Goal: Transaction & Acquisition: Purchase product/service

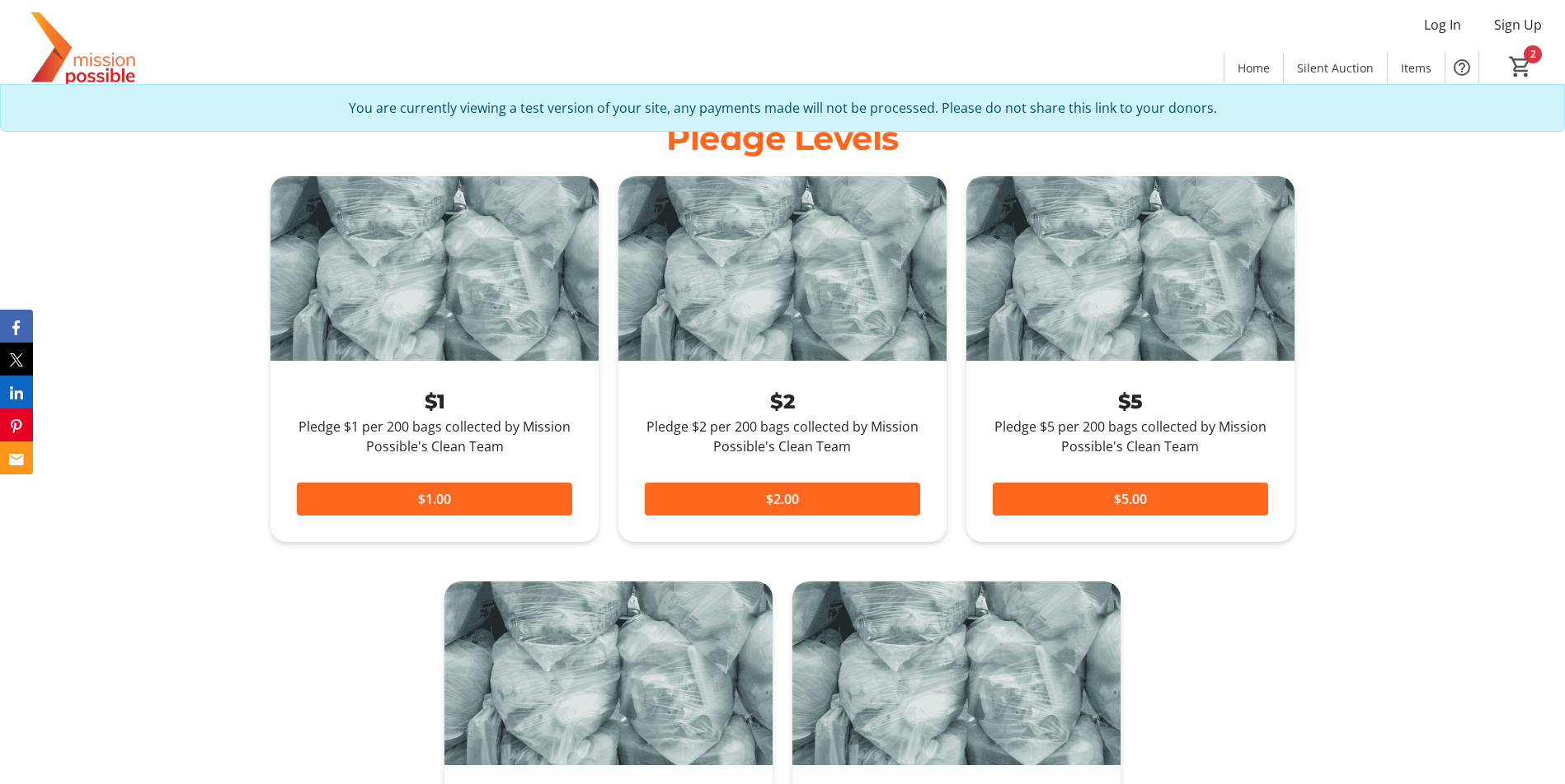
scroll to position [868, 0]
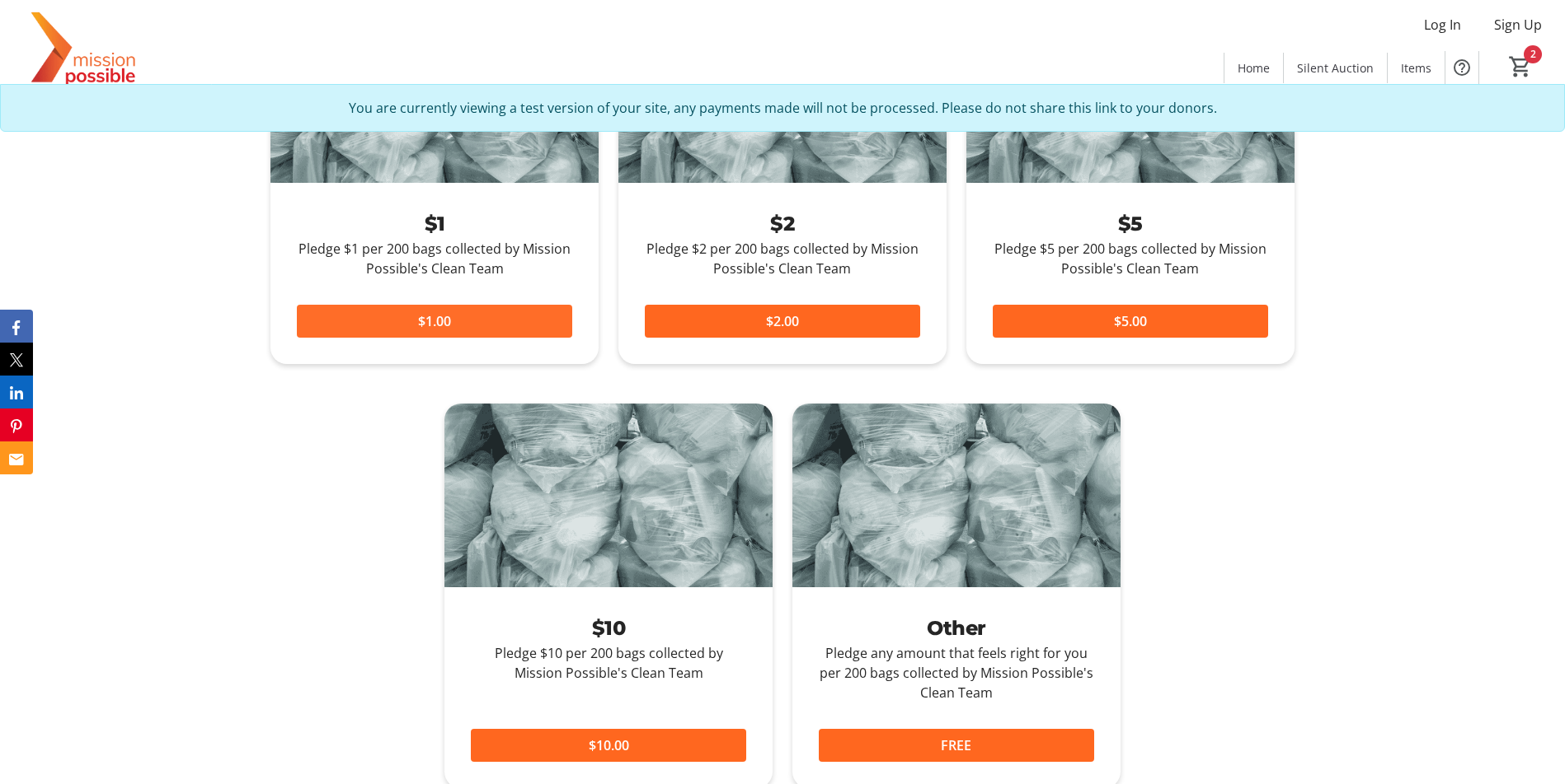
click at [453, 328] on span at bounding box center [434, 321] width 276 height 39
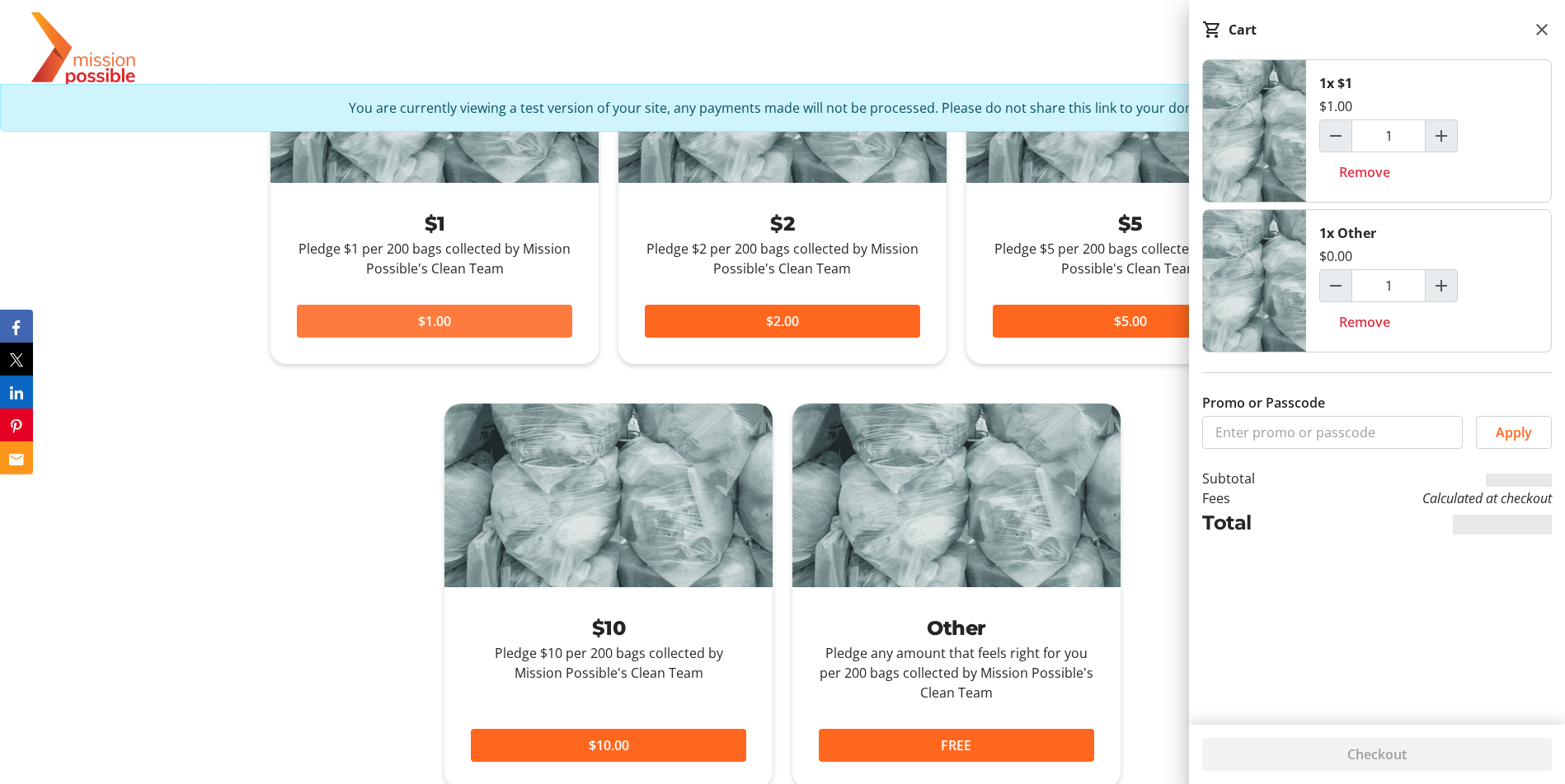
type input "2"
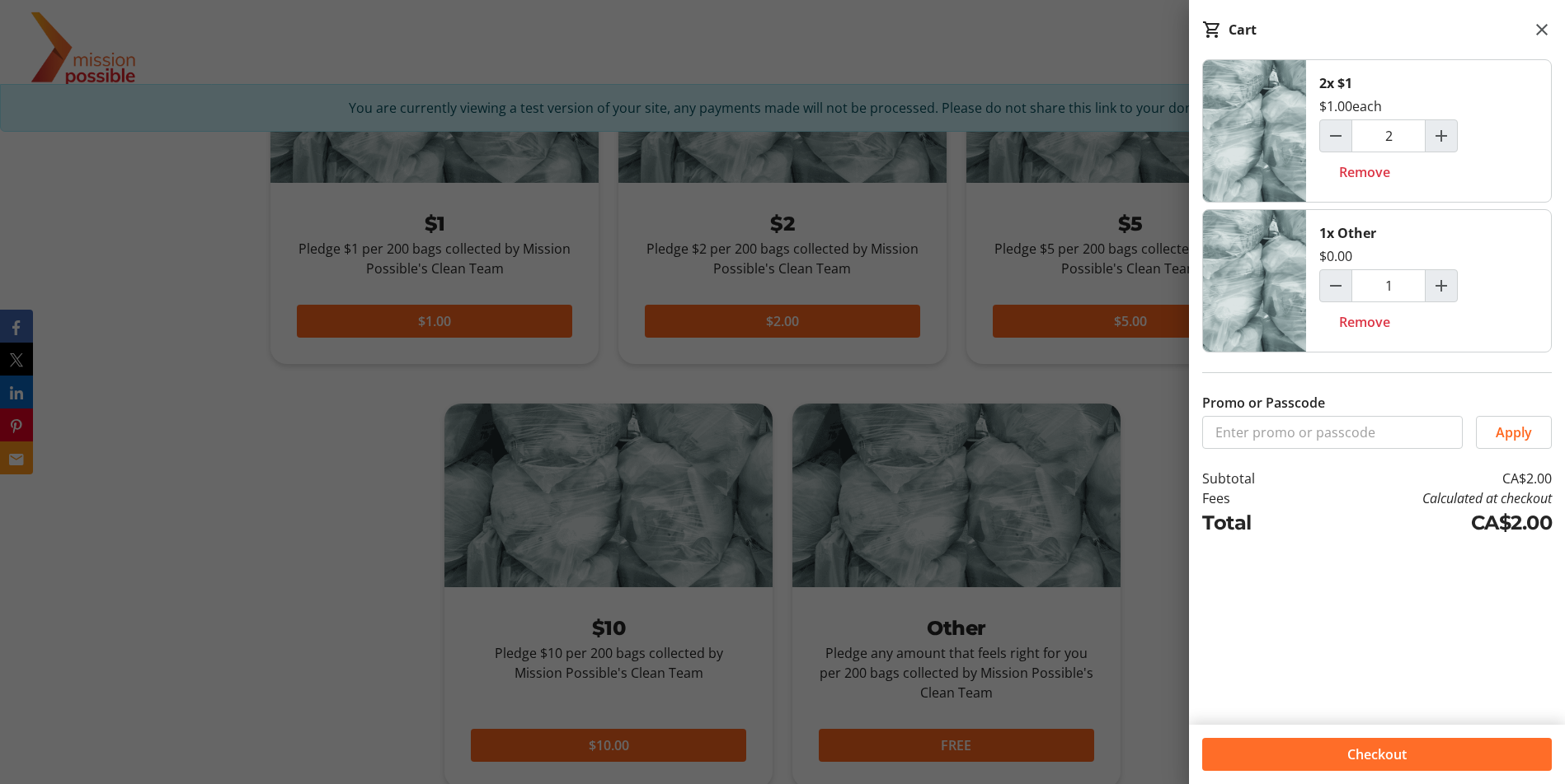
click at [1369, 760] on span "Checkout" at bounding box center [1377, 755] width 60 height 20
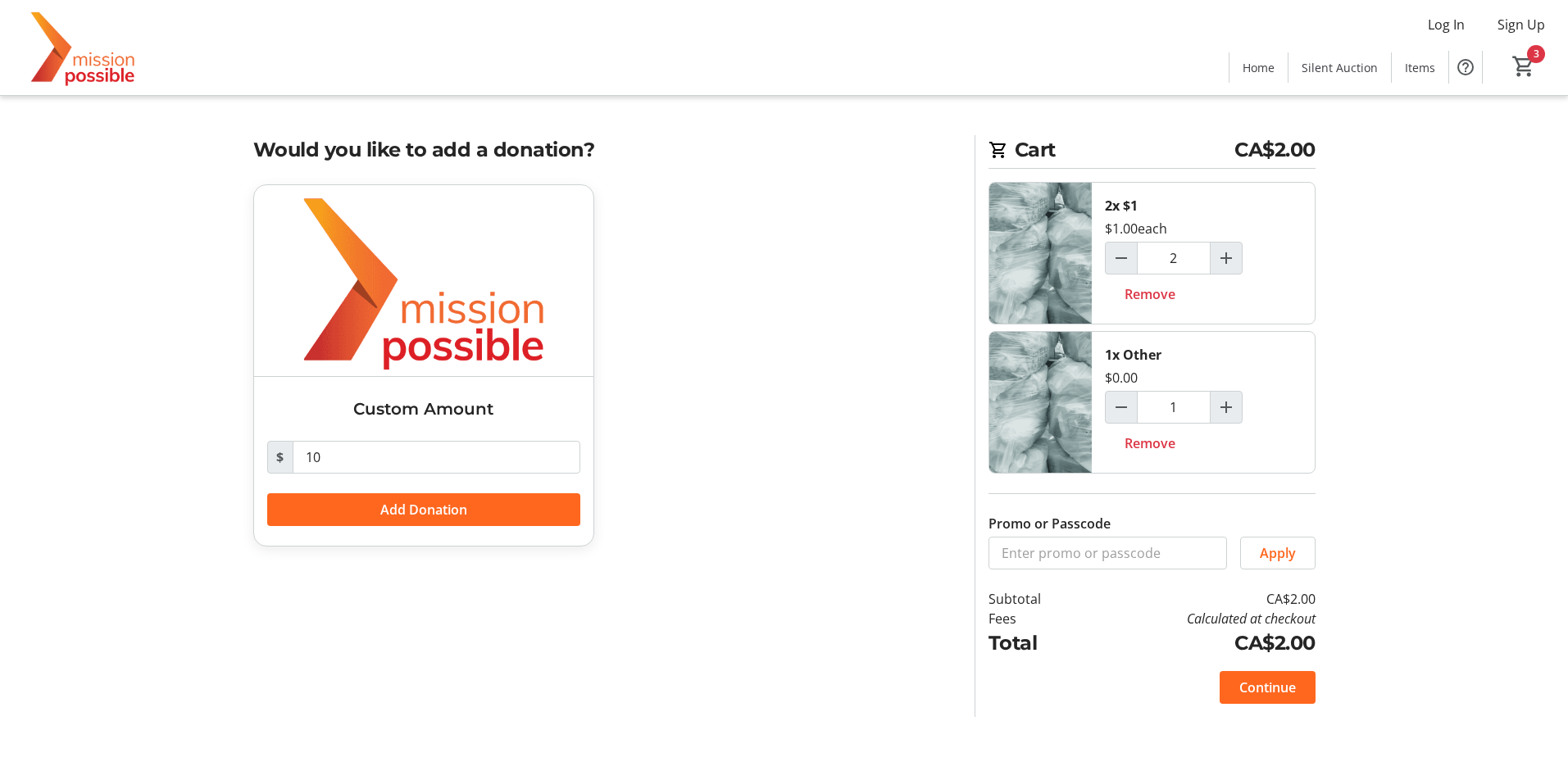
click at [1254, 694] on span "Continue" at bounding box center [1268, 687] width 57 height 20
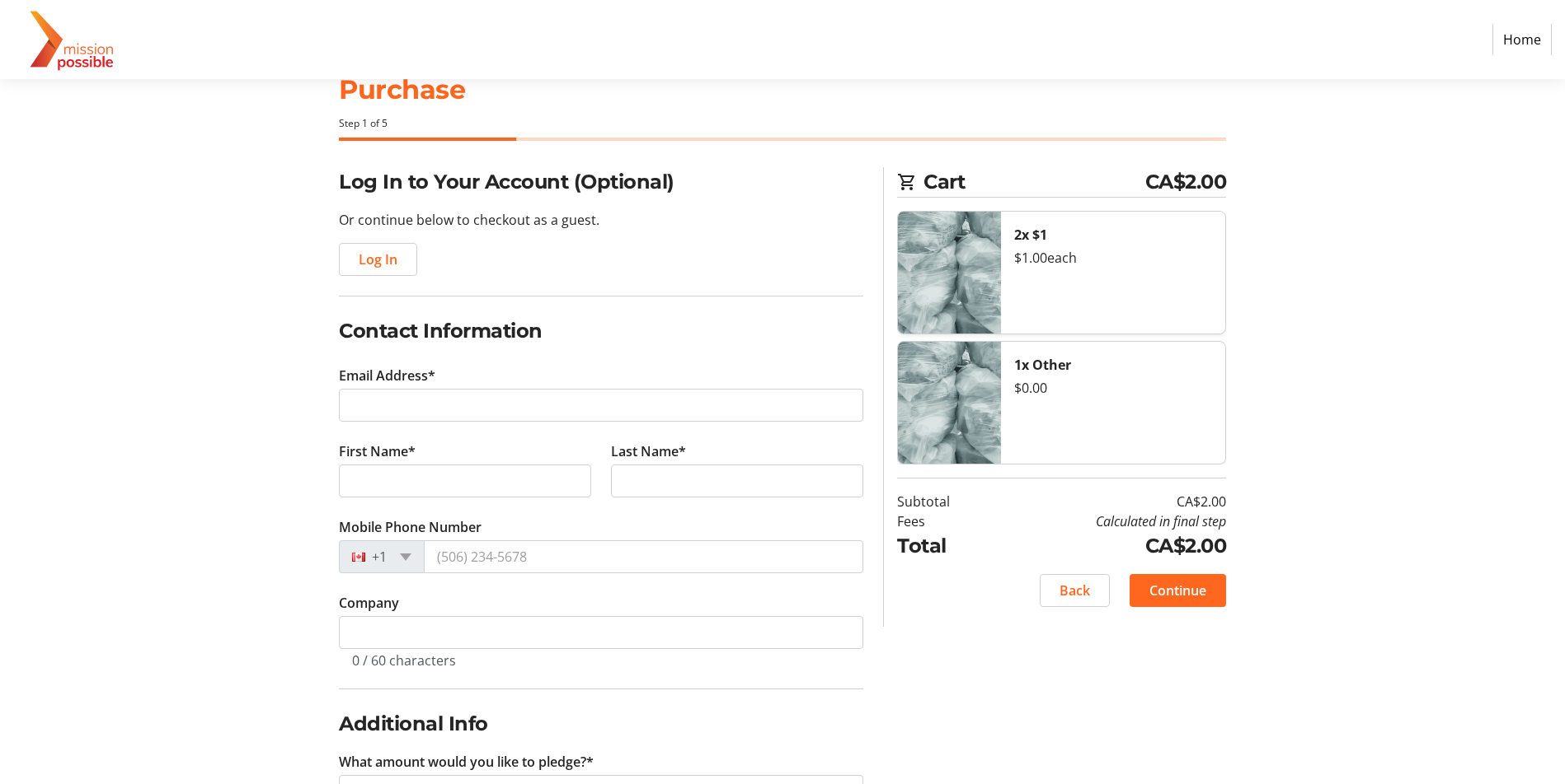
scroll to position [112, 0]
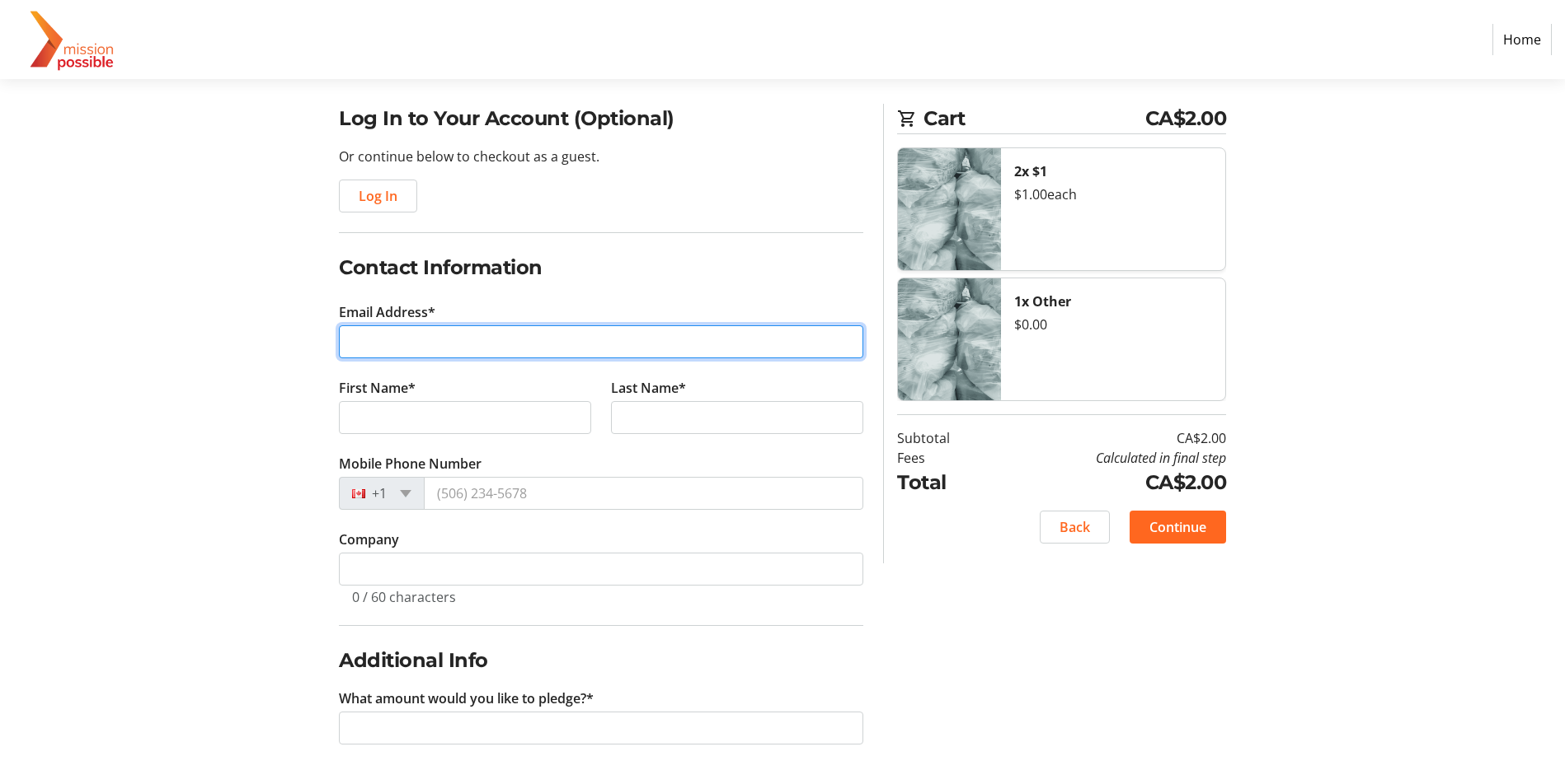
click at [467, 353] on input "Email Address*" at bounding box center [601, 342] width 525 height 33
type input "[EMAIL_ADDRESS][DOMAIN_NAME]"
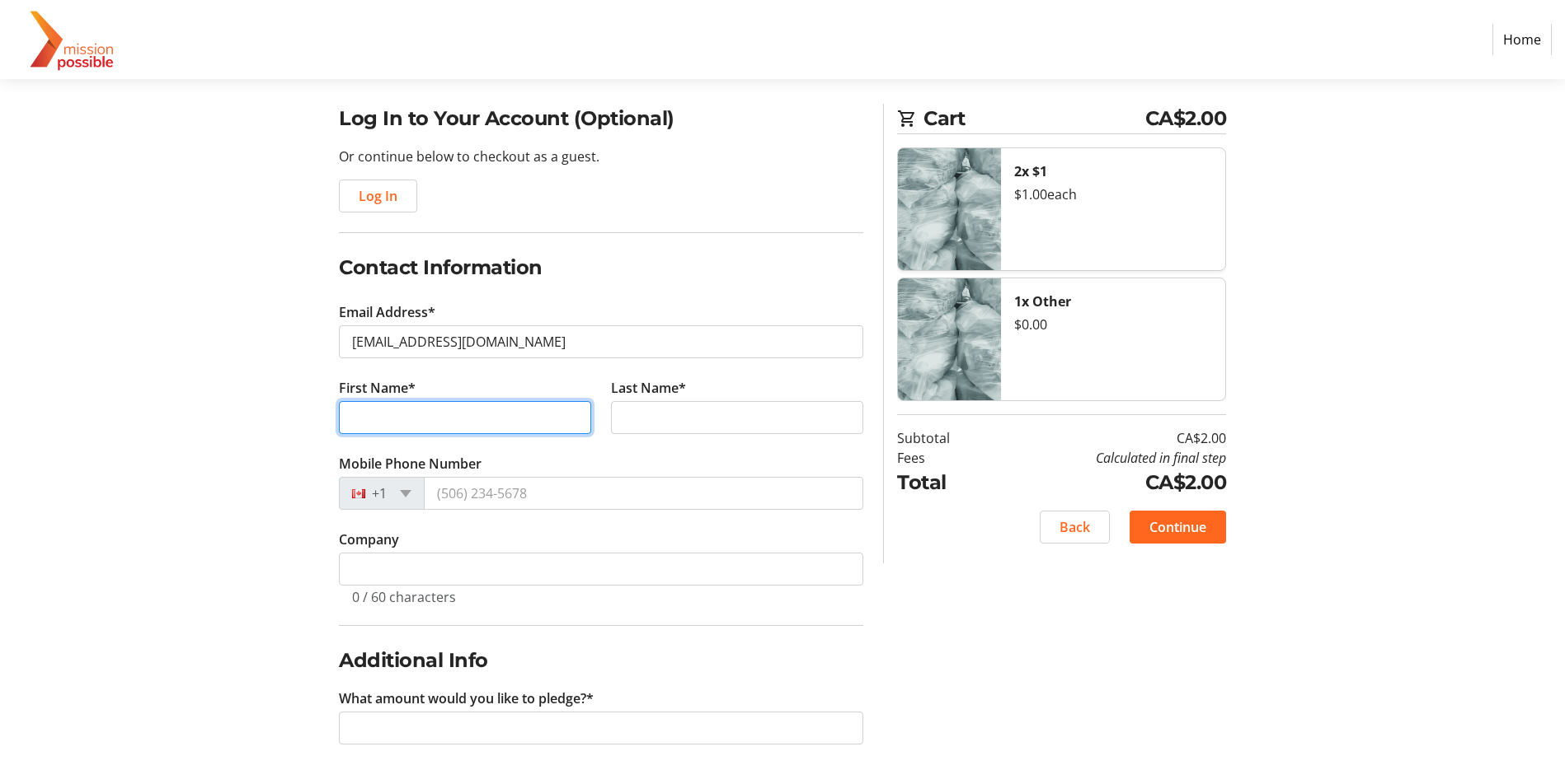
click at [388, 418] on input "First Name*" at bounding box center [465, 417] width 252 height 33
type input "F"
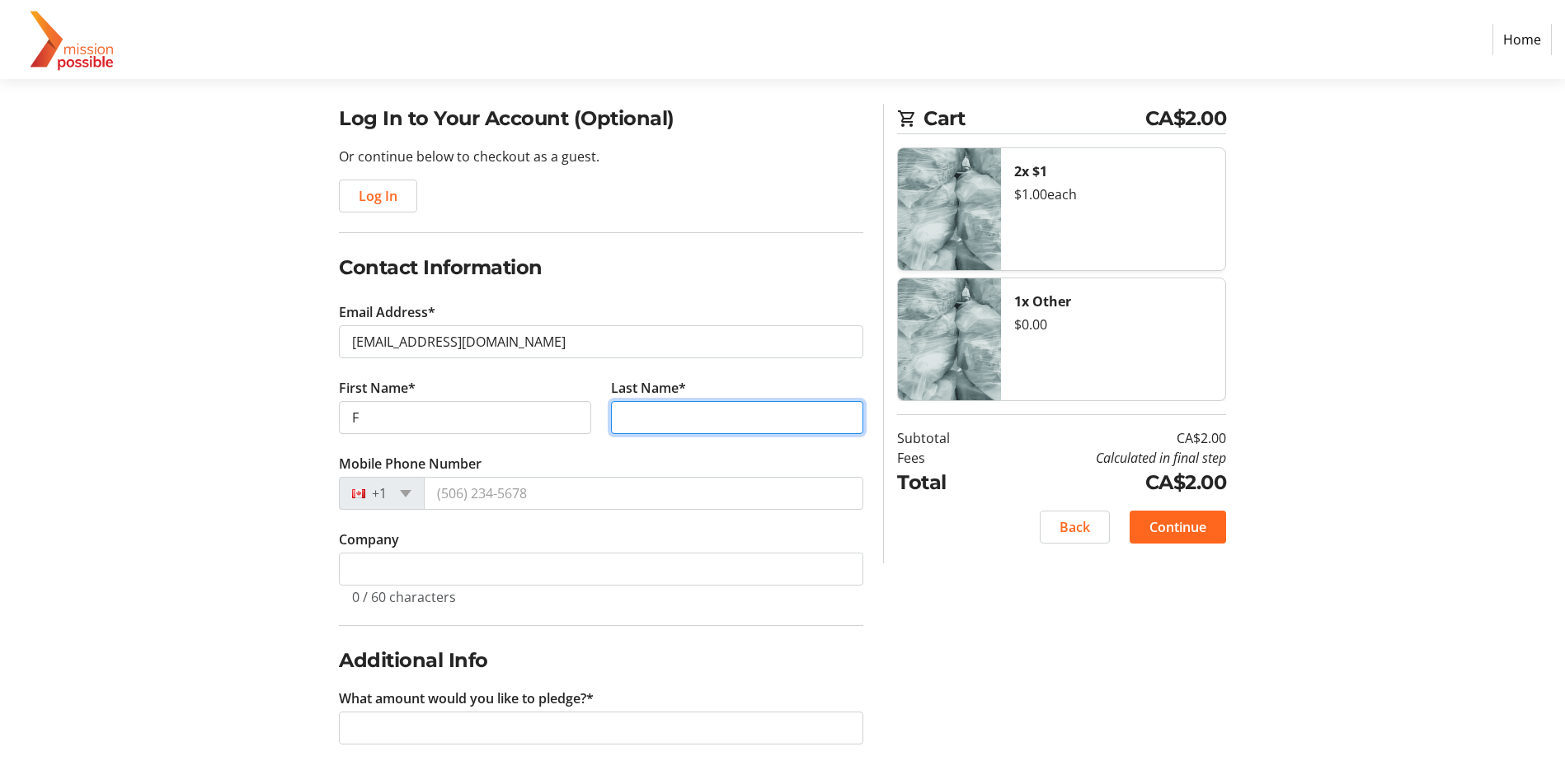
click at [665, 419] on input "Last Name*" at bounding box center [736, 417] width 252 height 33
type input "F"
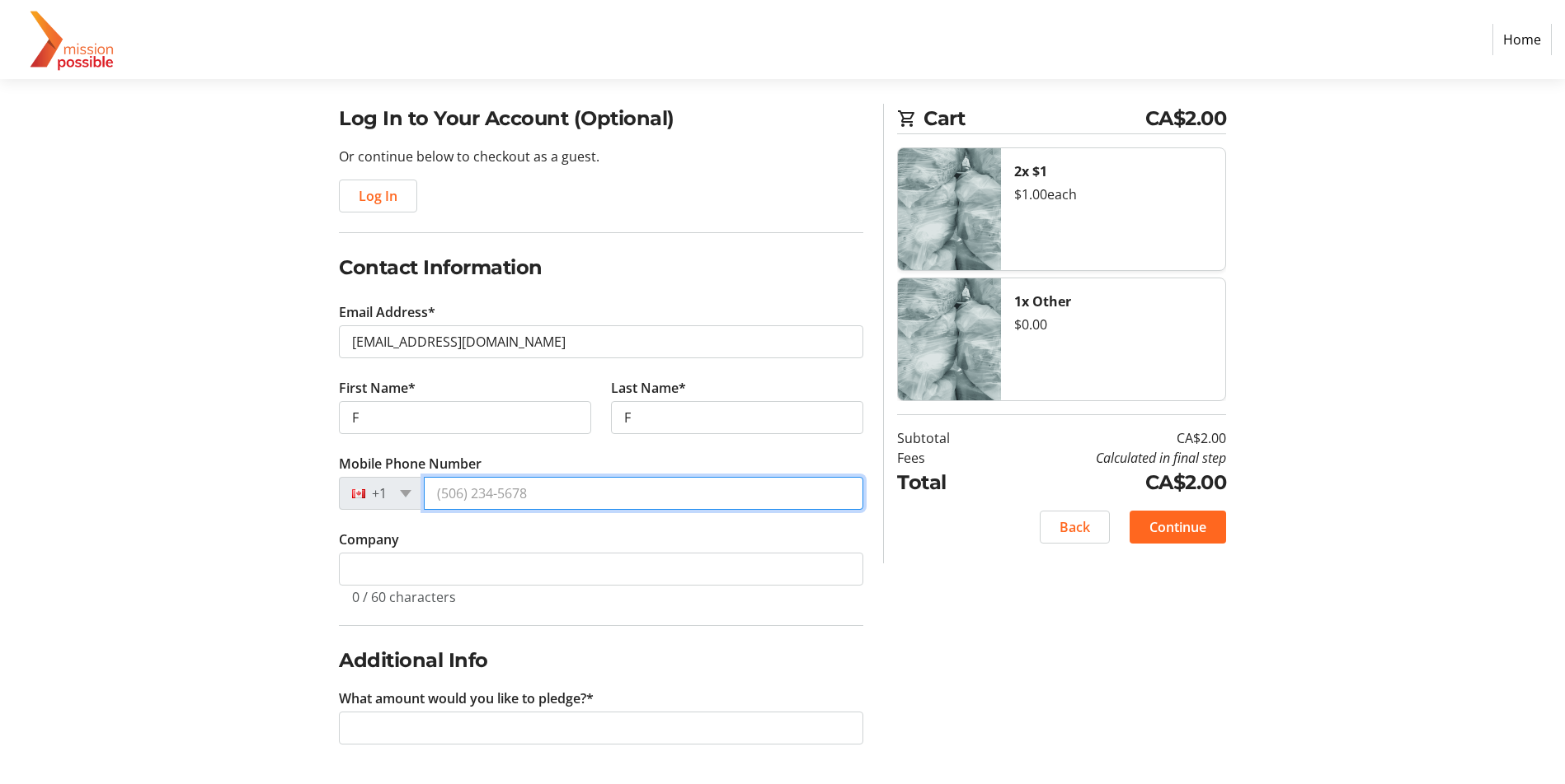
click at [618, 487] on input "Mobile Phone Number" at bounding box center [643, 494] width 439 height 33
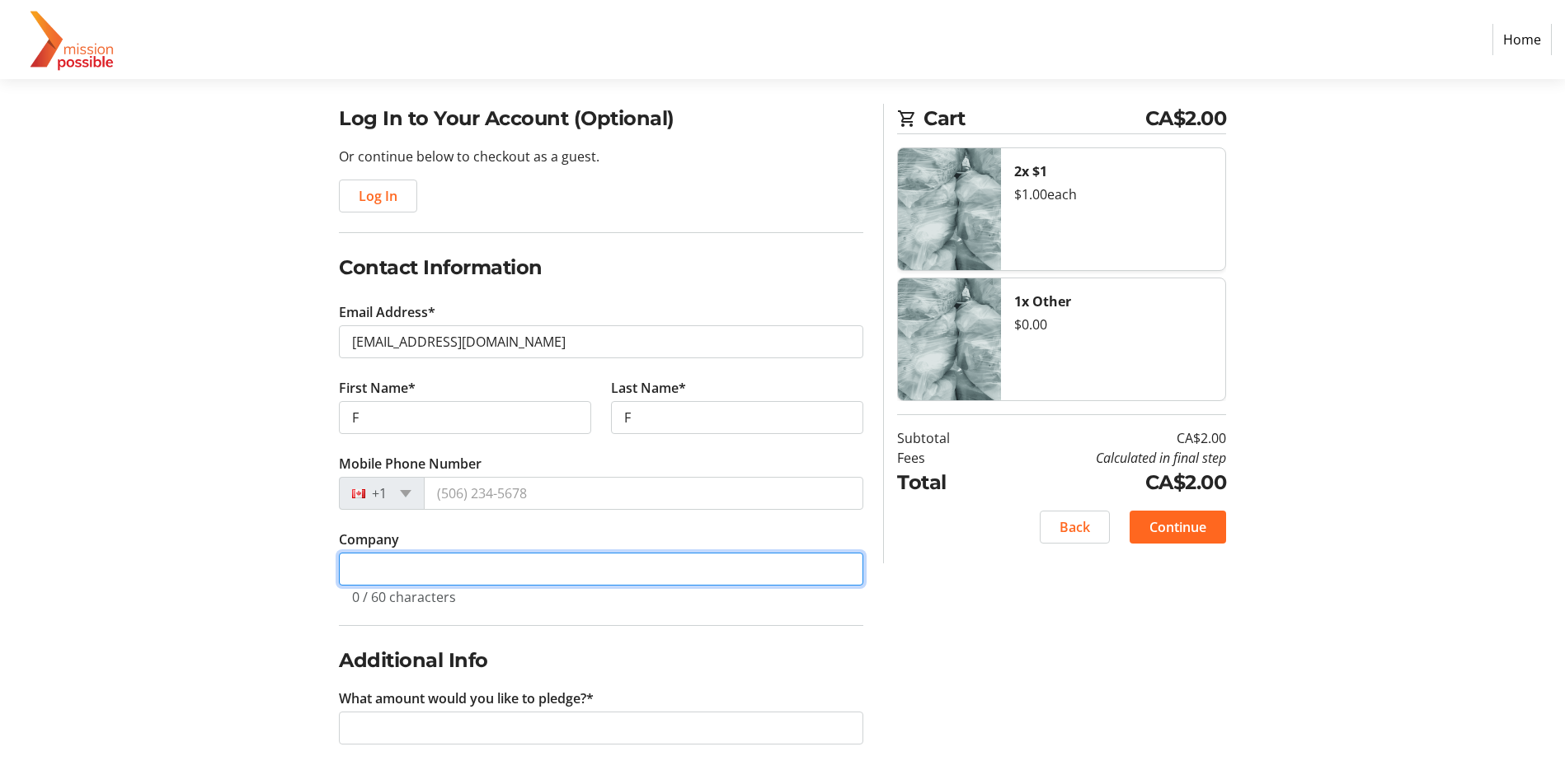
click at [515, 564] on input "Company" at bounding box center [601, 569] width 525 height 33
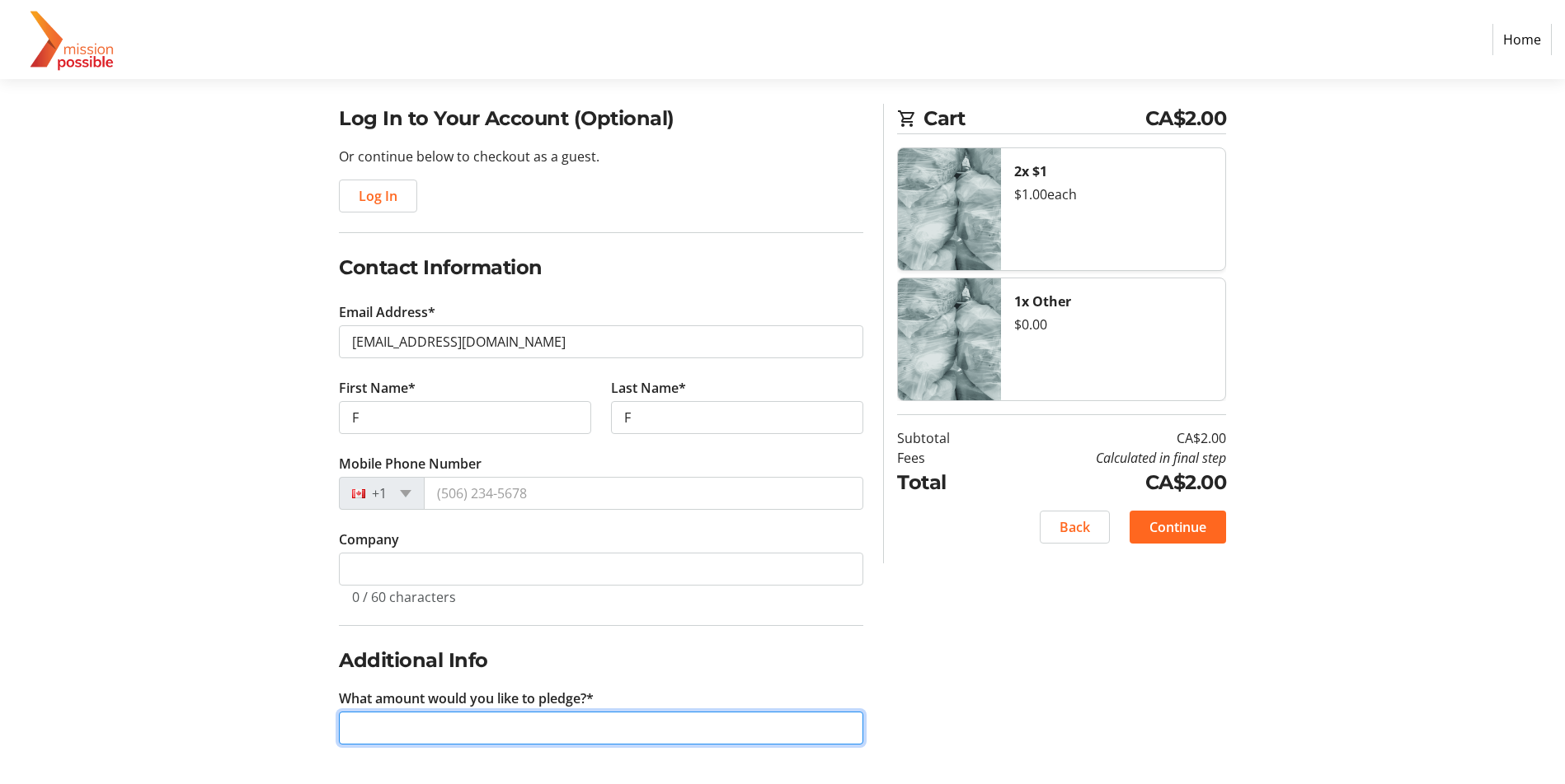
click at [399, 716] on input "What amount would you like to pledge?*" at bounding box center [601, 728] width 525 height 33
type input "5"
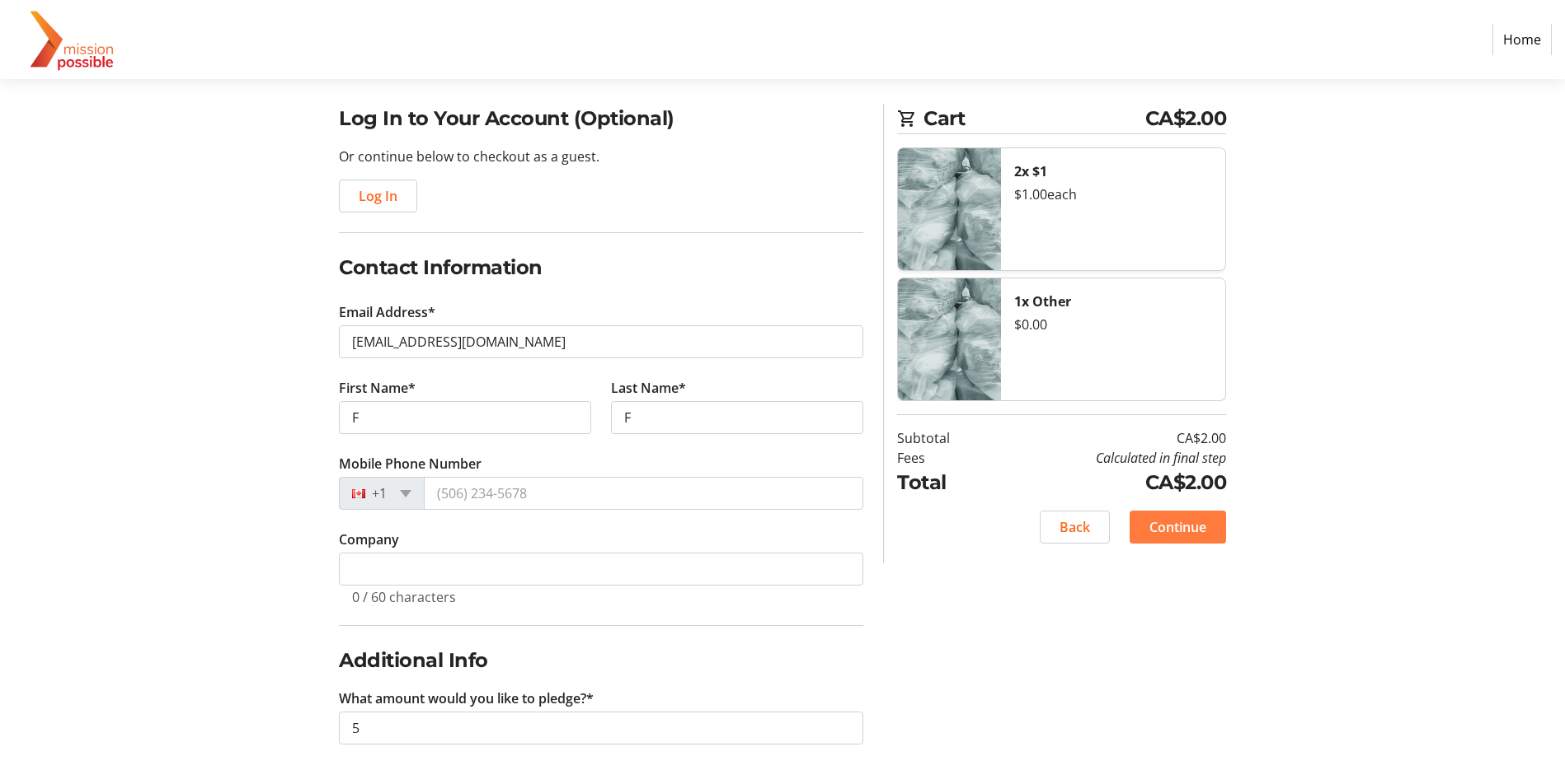
click at [1154, 530] on span "Continue" at bounding box center [1178, 527] width 57 height 20
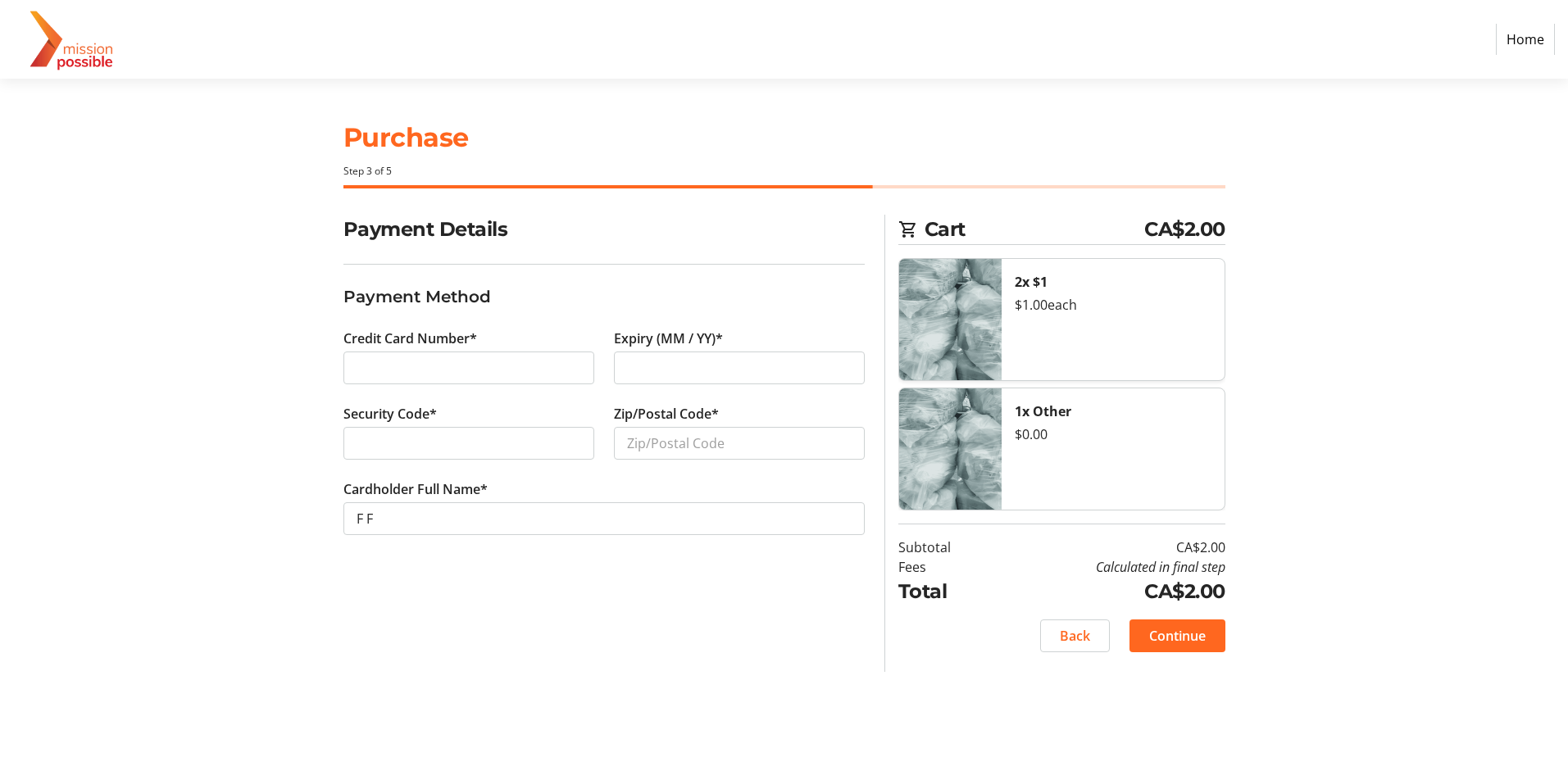
click at [1531, 38] on link "Home" at bounding box center [1525, 39] width 59 height 31
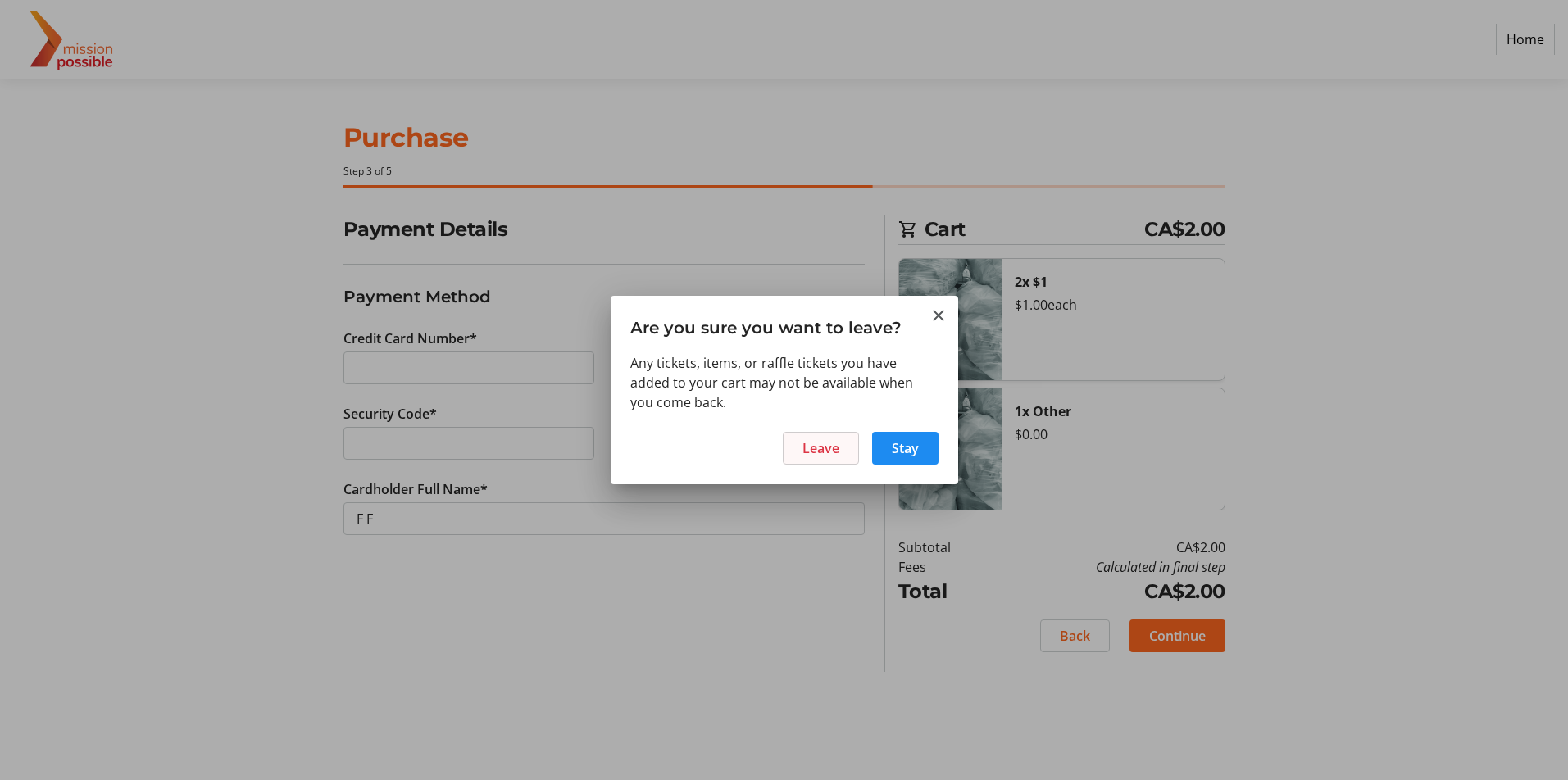
click at [832, 454] on span "Leave" at bounding box center [821, 448] width 37 height 20
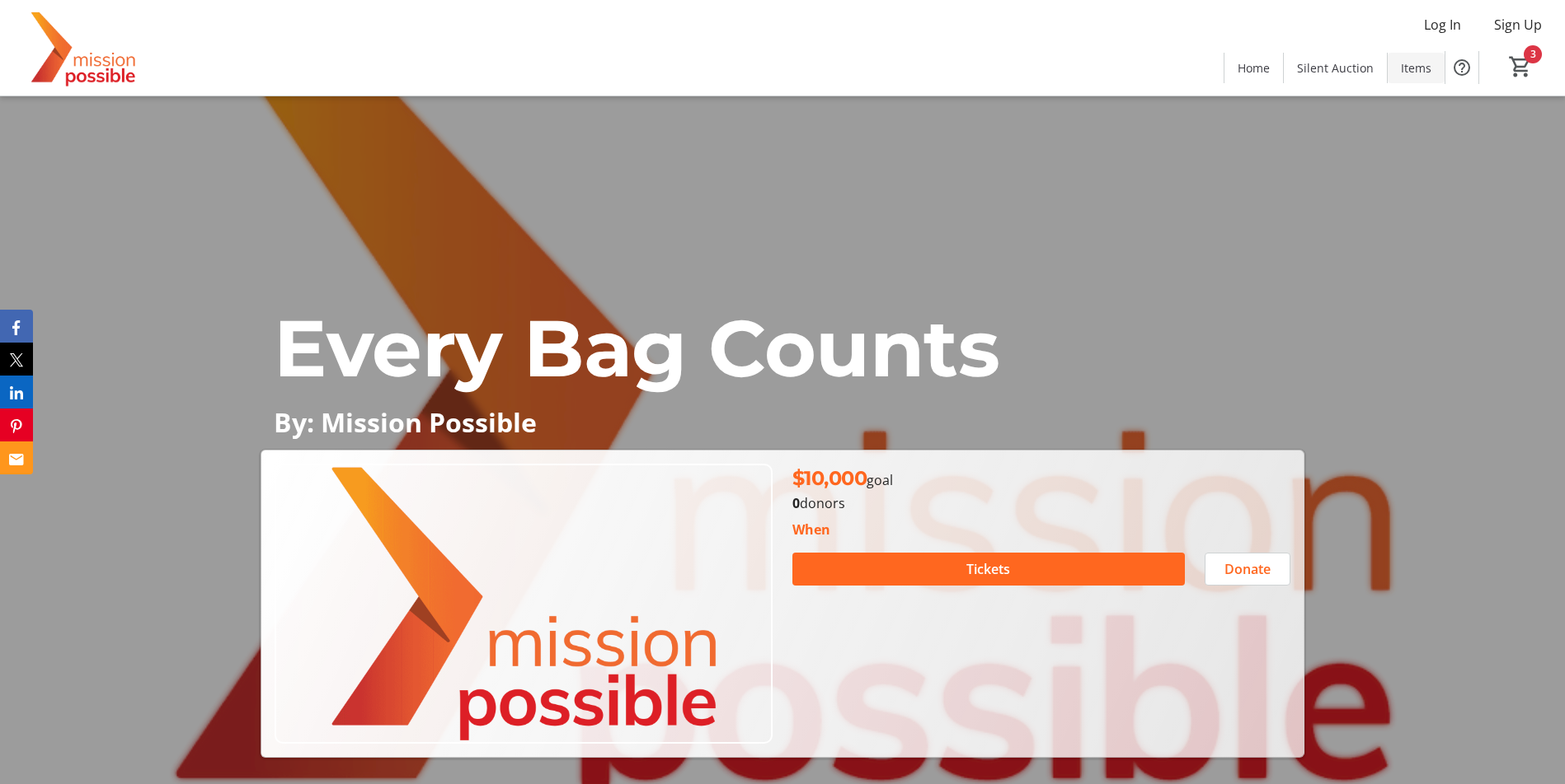
click at [1416, 62] on span "Items" at bounding box center [1415, 69] width 30 height 18
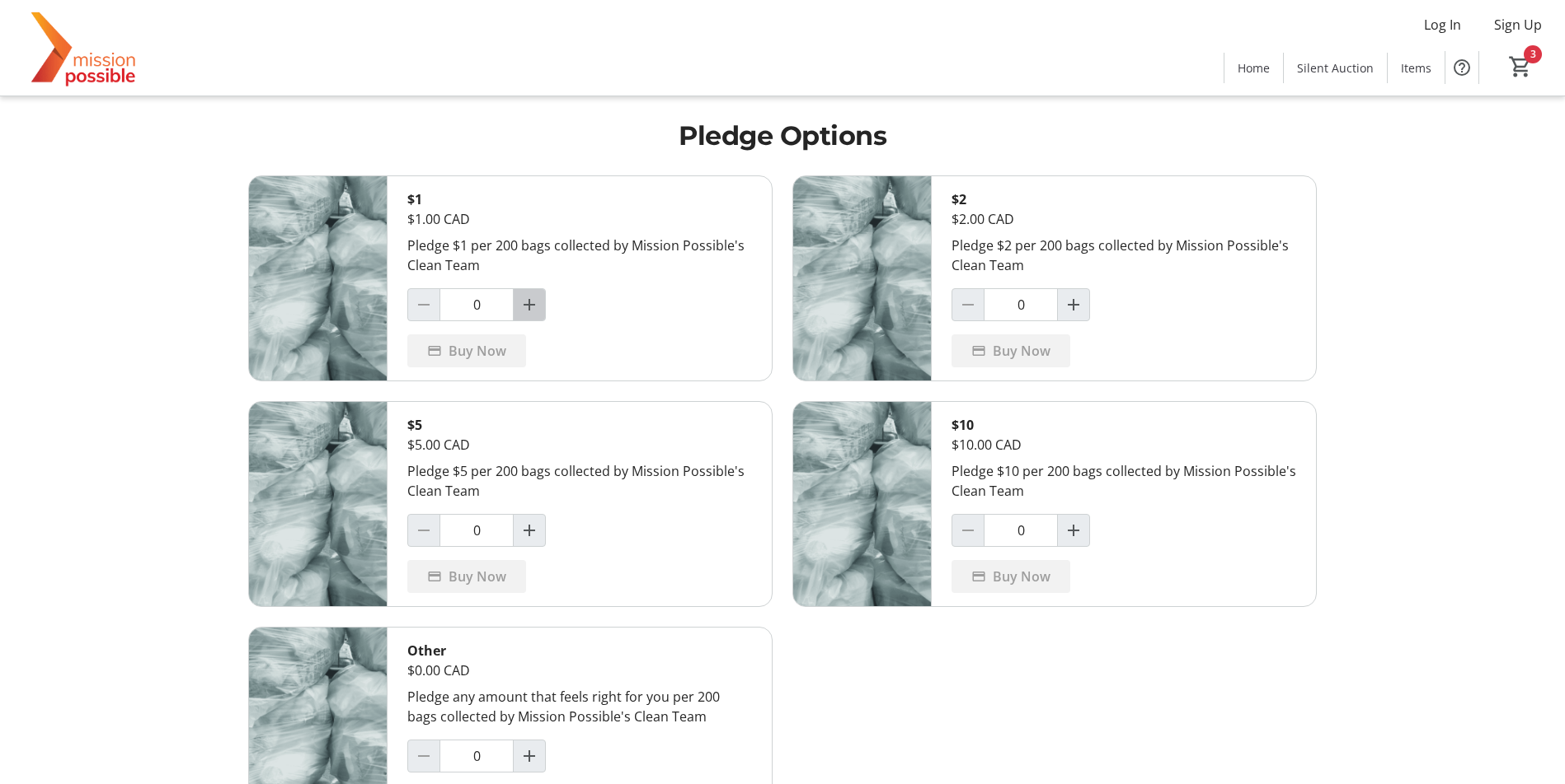
click at [543, 293] on span "Increment by one" at bounding box center [530, 305] width 31 height 31
type input "1"
click at [482, 344] on span "Buy Now" at bounding box center [477, 351] width 58 height 20
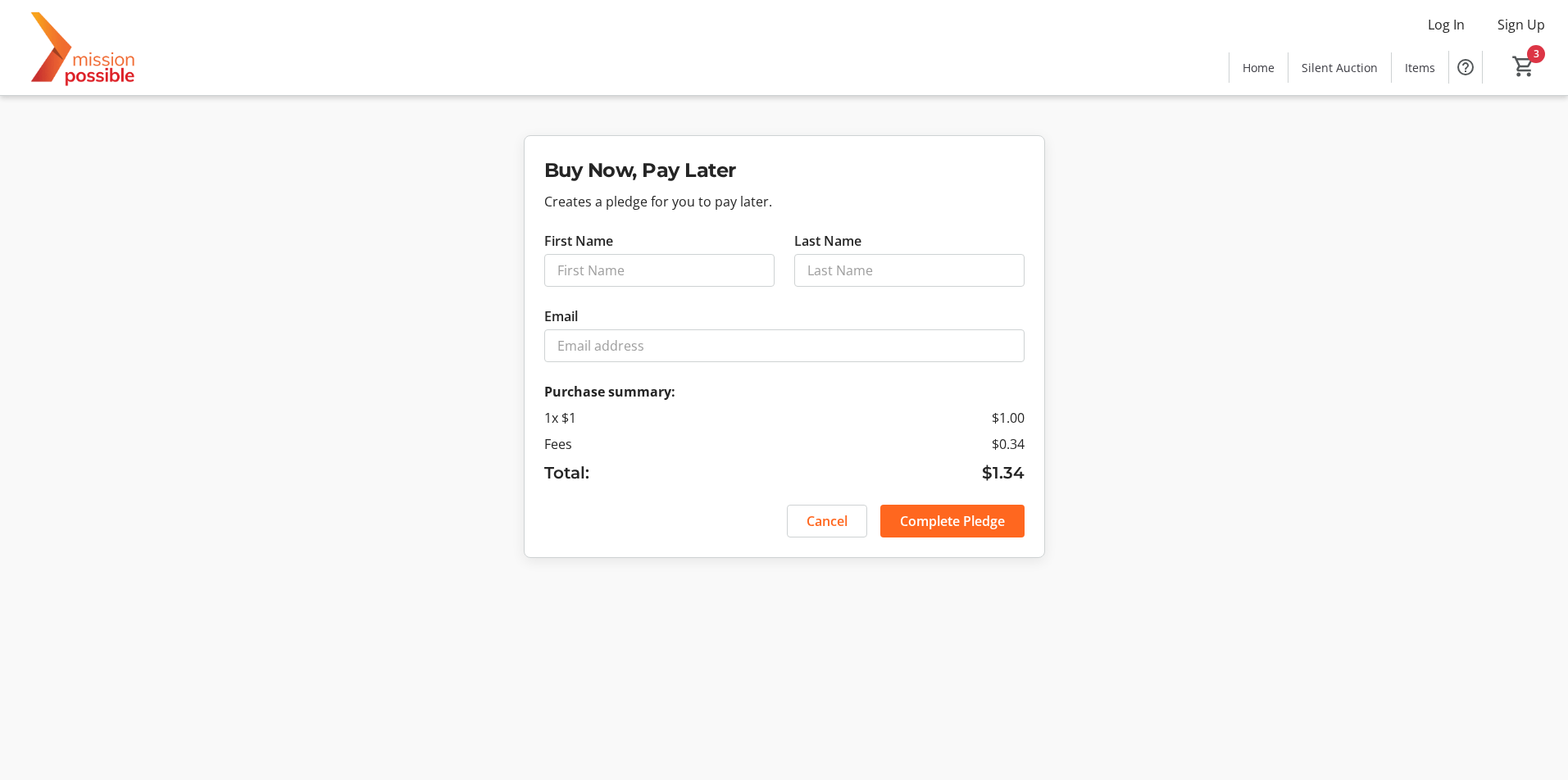
click at [64, 43] on img at bounding box center [83, 48] width 146 height 82
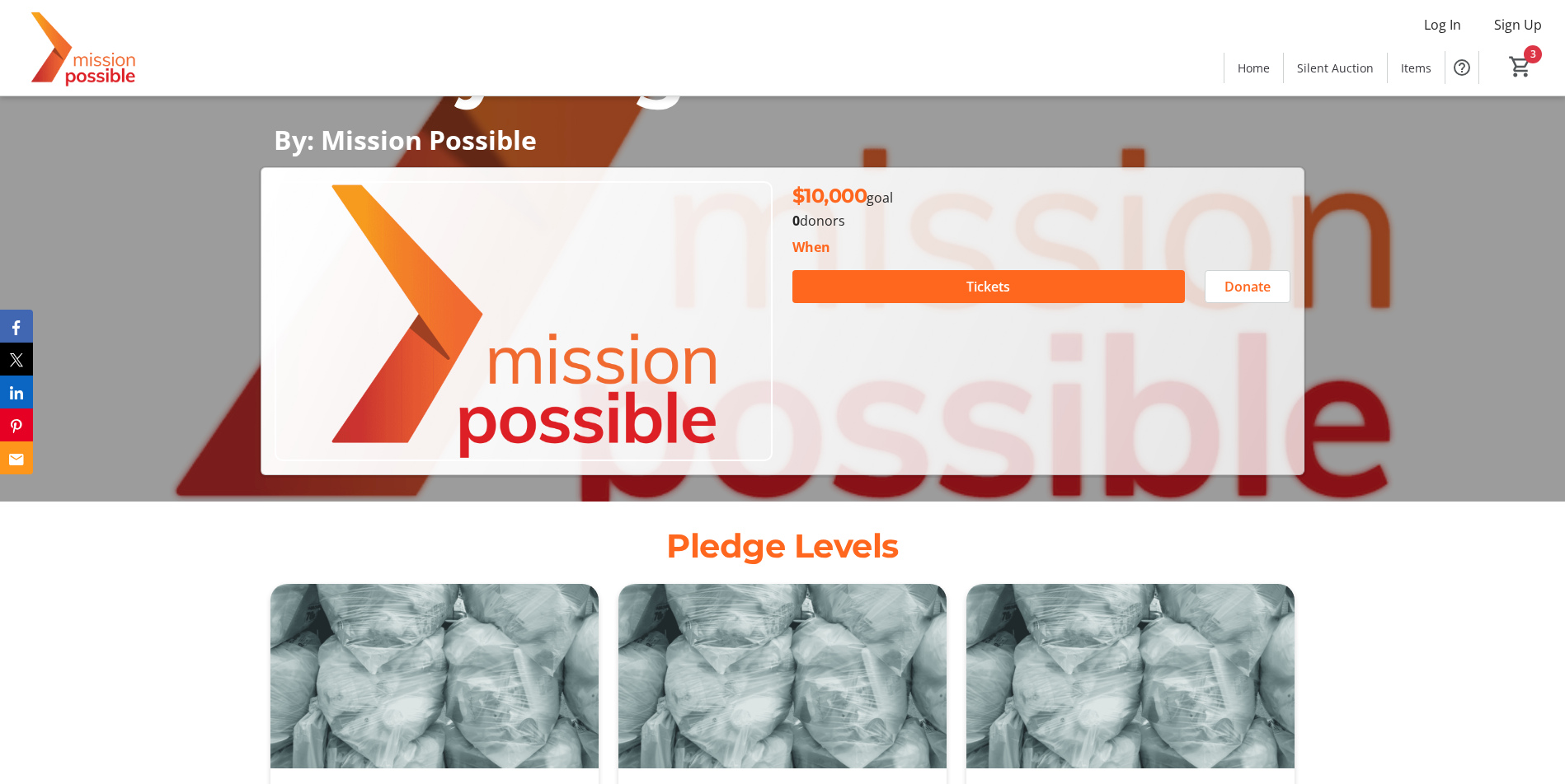
scroll to position [81, 0]
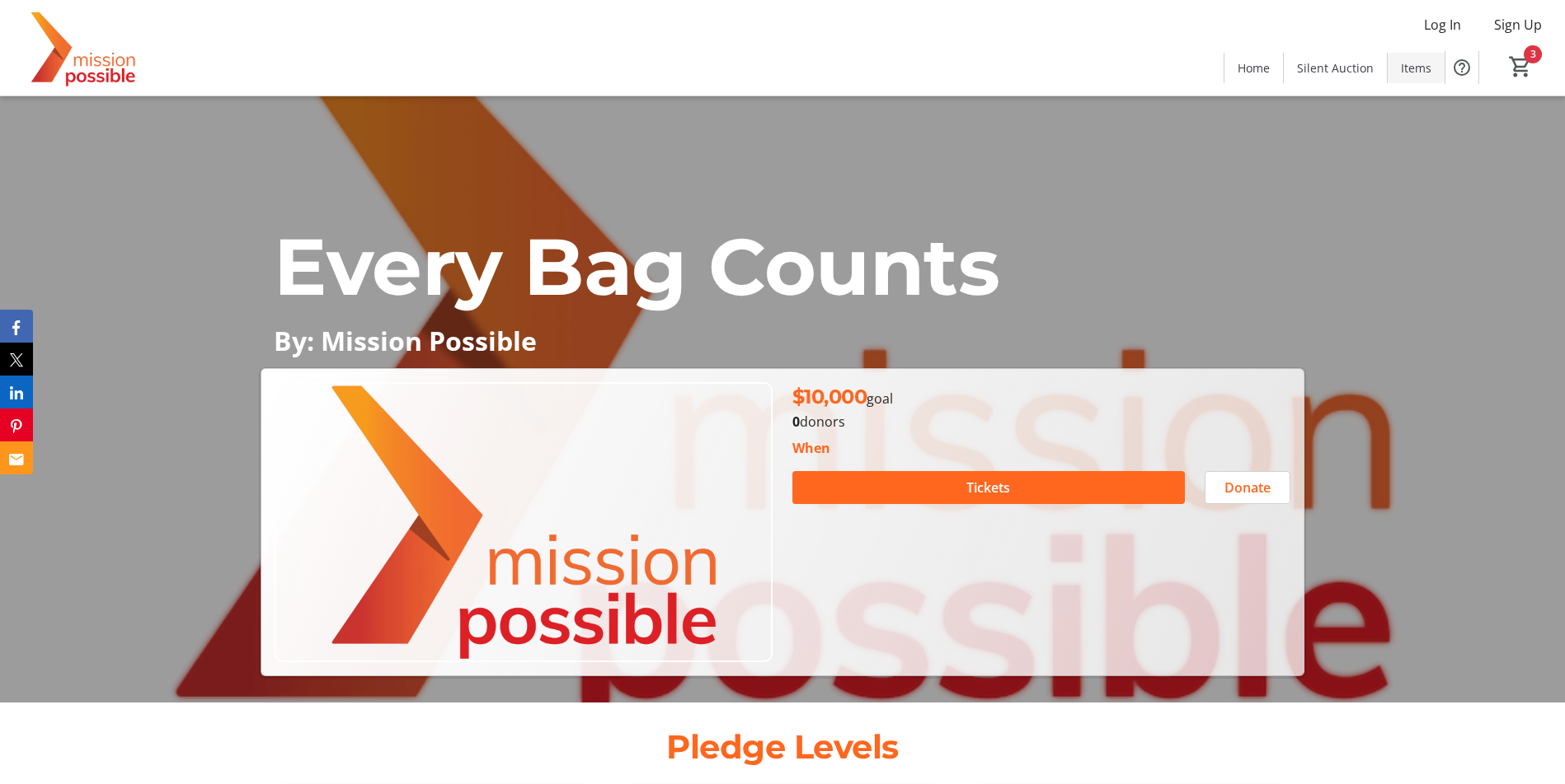
click at [1415, 73] on span "Items" at bounding box center [1415, 69] width 30 height 18
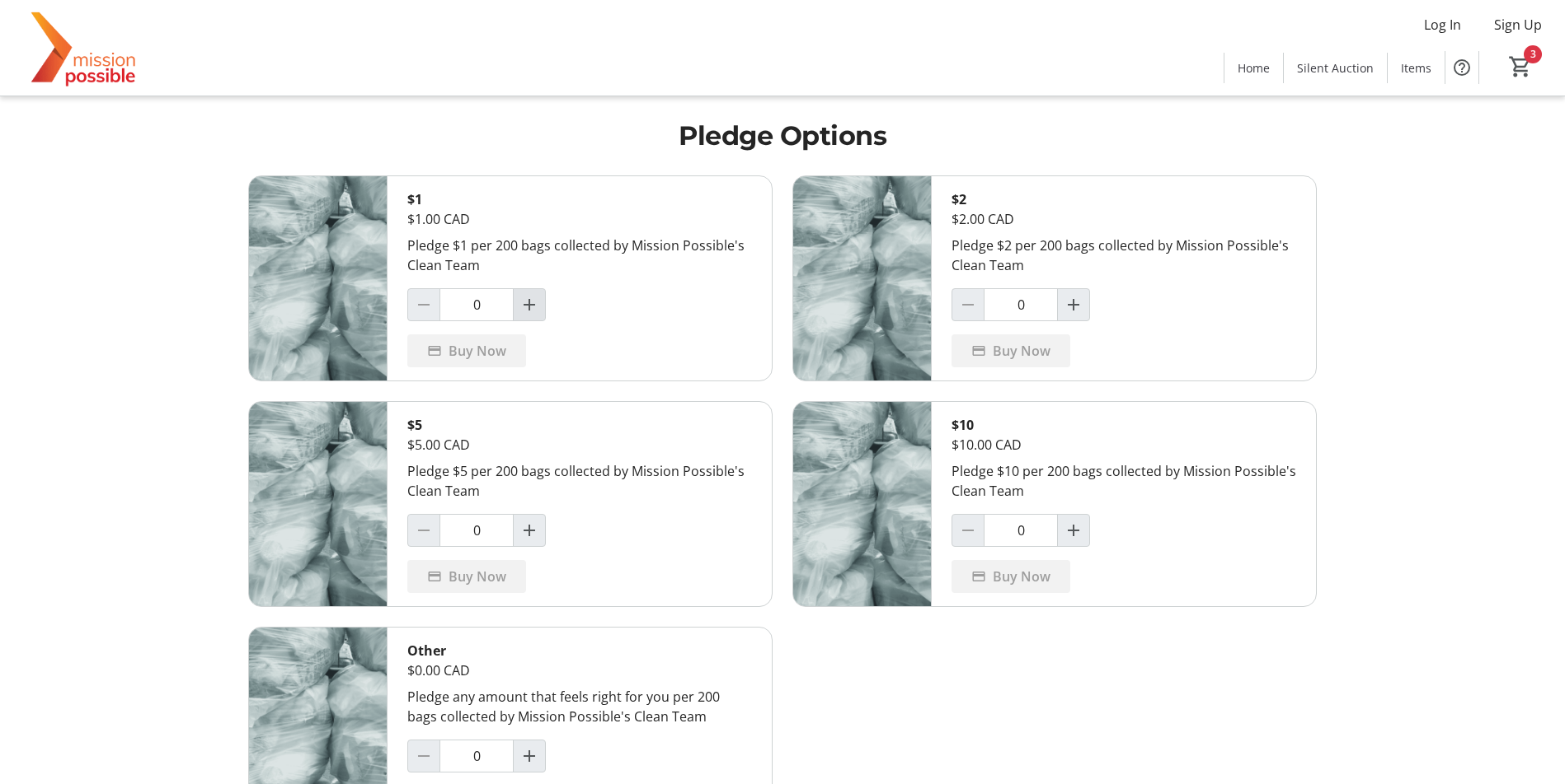
click at [521, 308] on mat-icon "Increment by one" at bounding box center [530, 305] width 20 height 20
type input "1"
click at [466, 348] on span "Buy Now" at bounding box center [477, 351] width 58 height 20
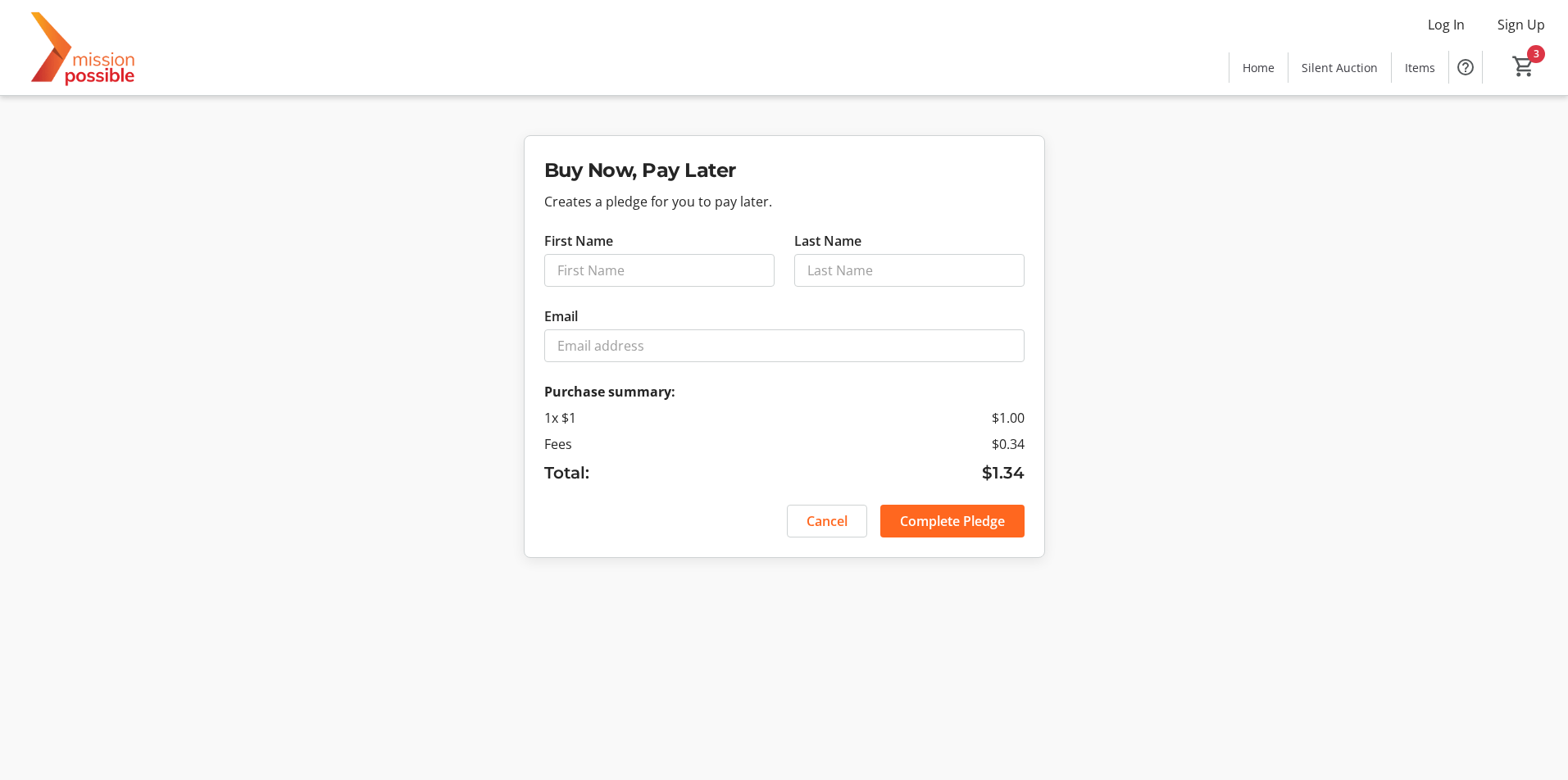
click at [105, 46] on img at bounding box center [83, 48] width 146 height 82
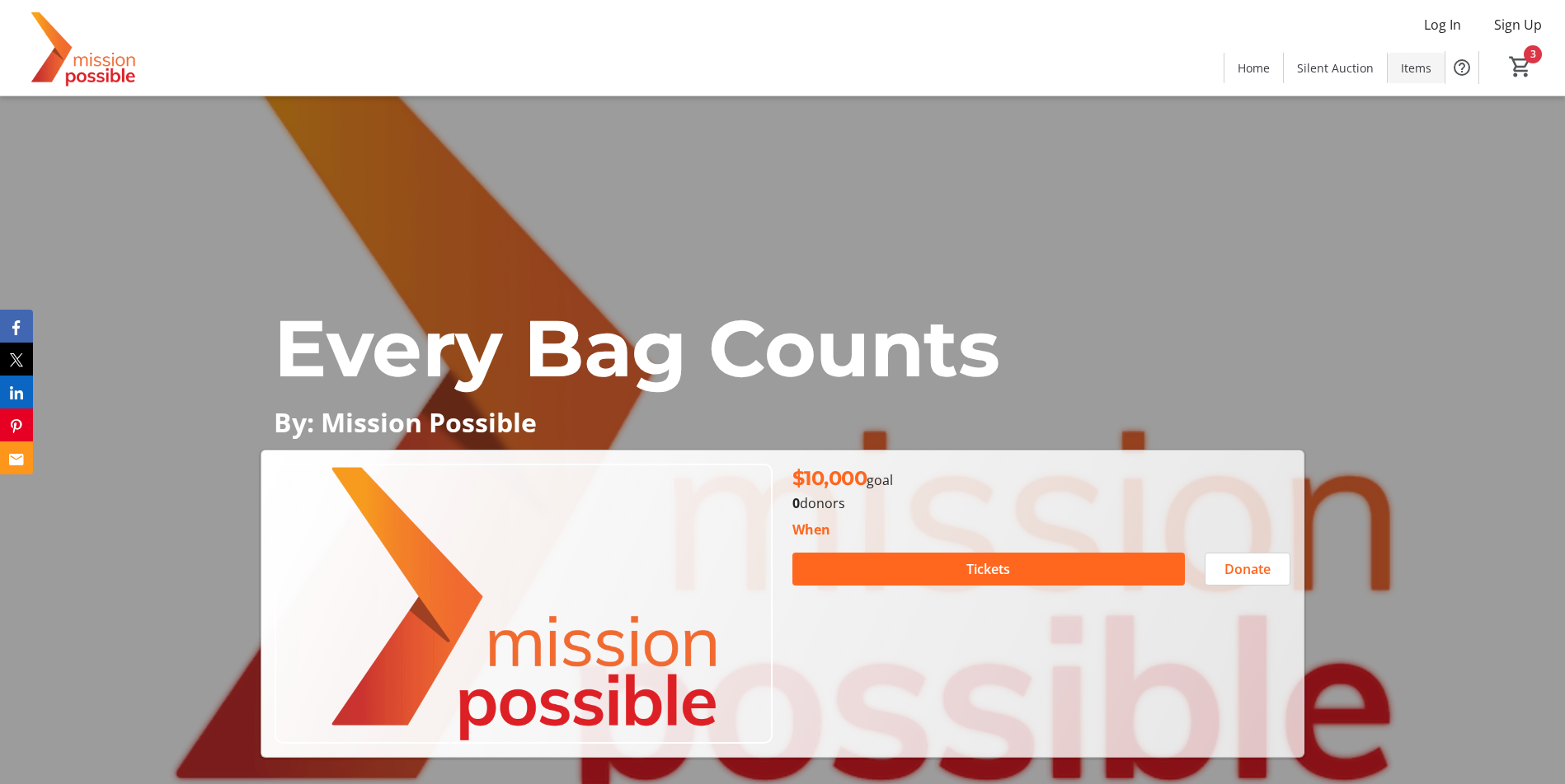
click at [1423, 73] on span "Items" at bounding box center [1415, 69] width 30 height 18
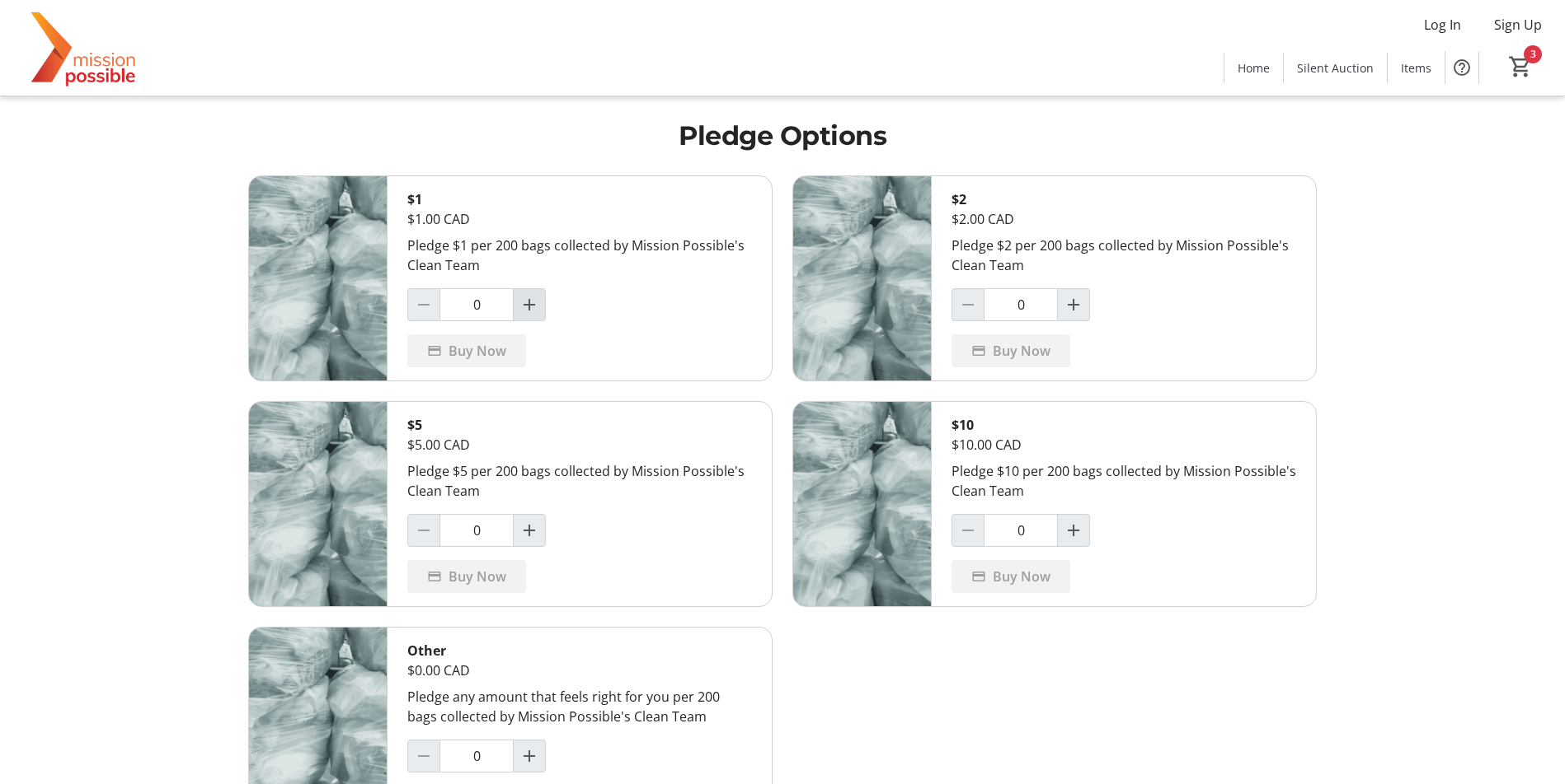
click at [533, 312] on mat-icon "Increment by one" at bounding box center [530, 305] width 20 height 20
type input "1"
click at [480, 356] on span "Buy Now" at bounding box center [477, 351] width 58 height 20
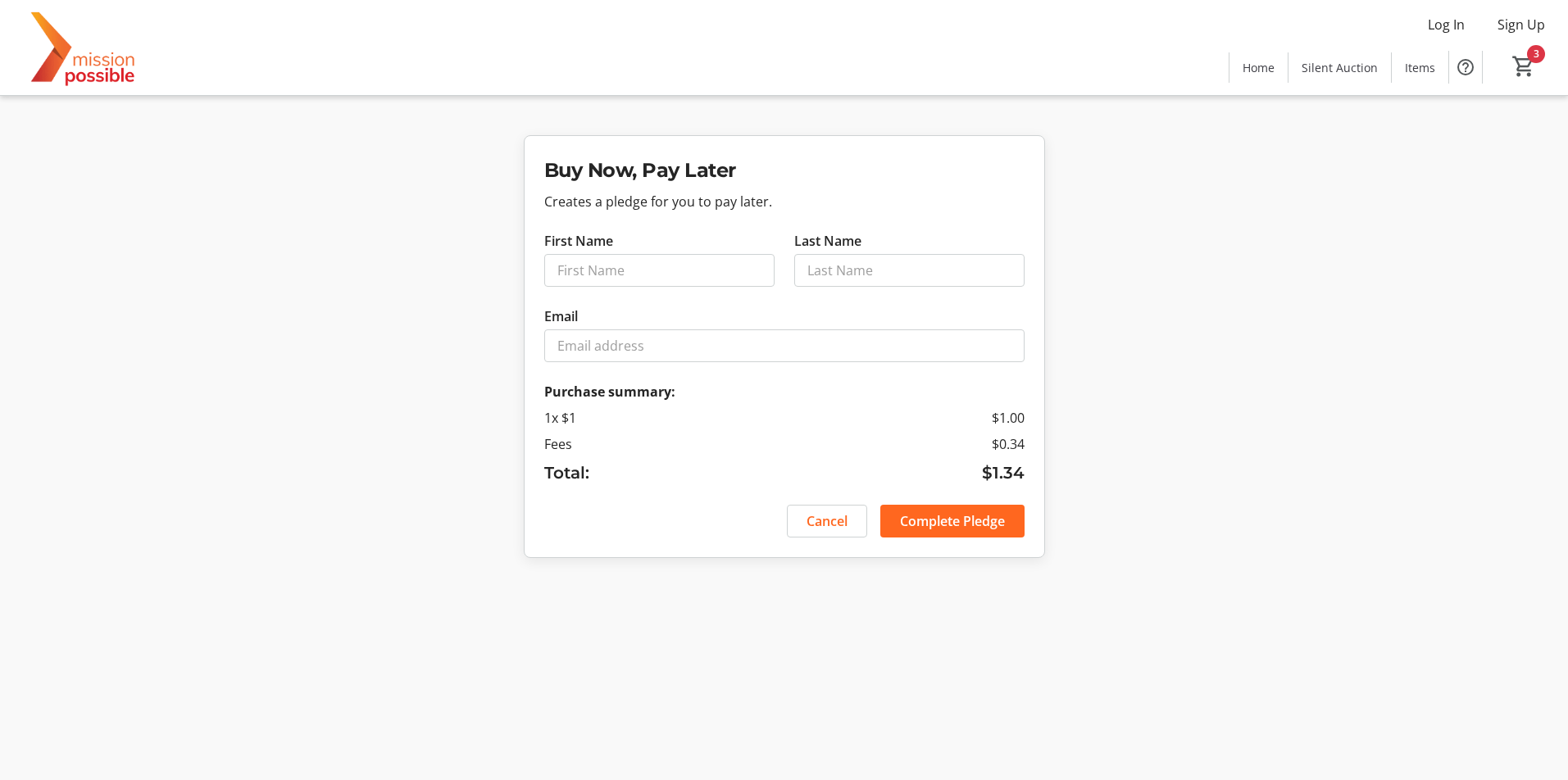
click at [110, 67] on img at bounding box center [83, 48] width 146 height 82
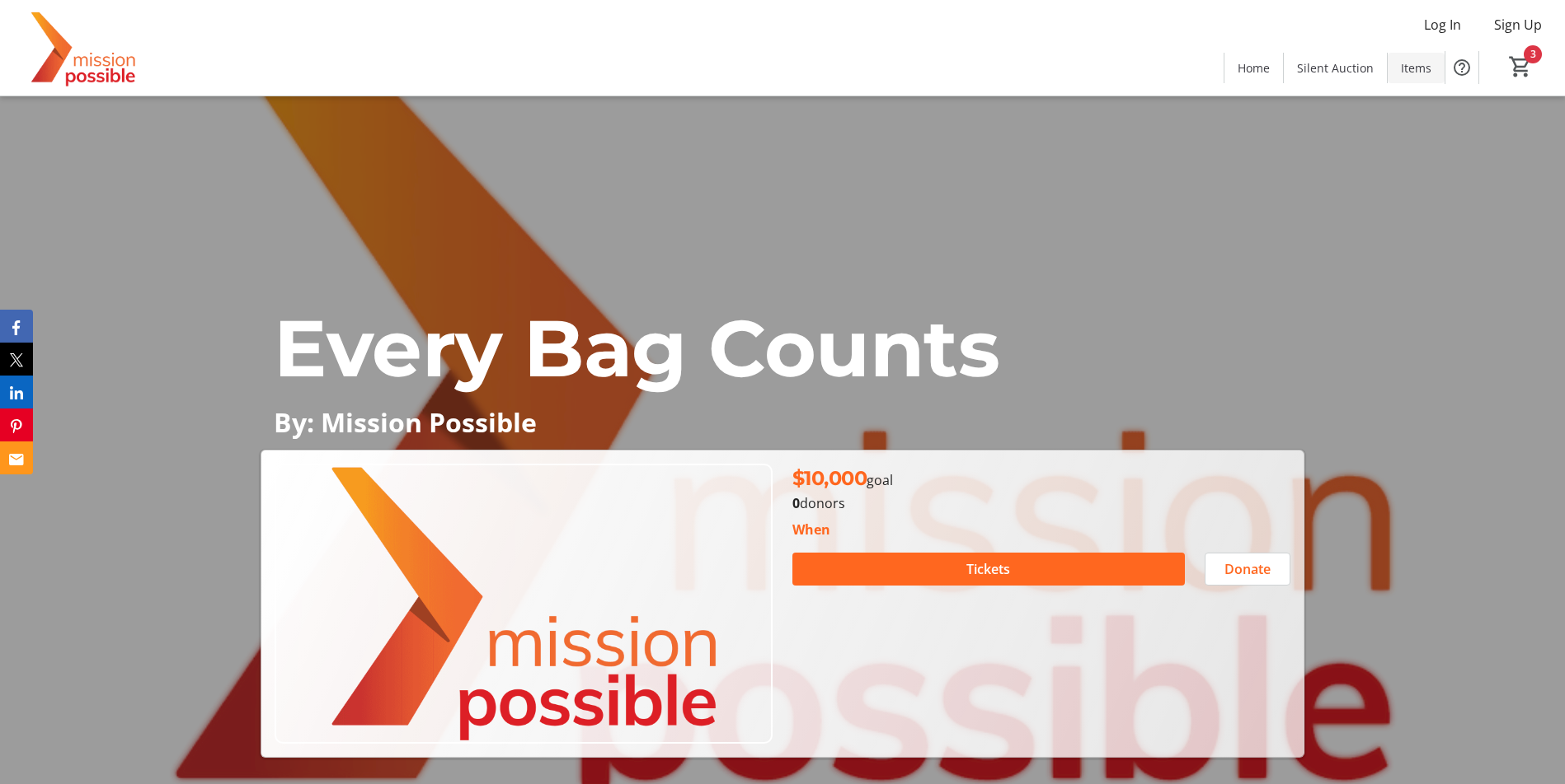
click at [1417, 71] on span "Items" at bounding box center [1415, 69] width 30 height 18
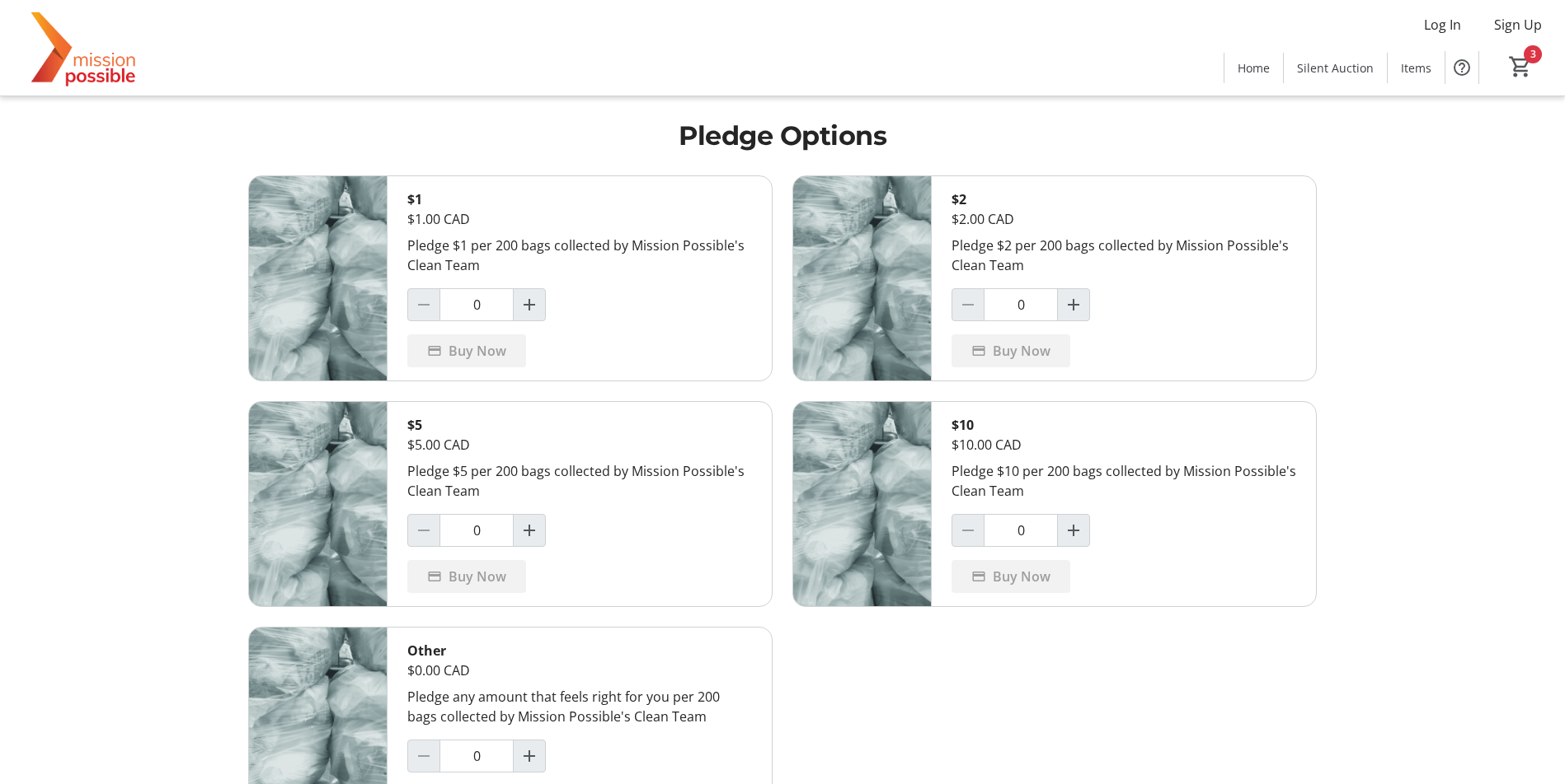
click at [547, 547] on div "$5 $5.00 CAD Pledge $5 per 200 bags collected by Mission Possible's Clean Team …" at bounding box center [580, 504] width 384 height 205
click at [525, 539] on mat-icon "Increment by one" at bounding box center [530, 530] width 20 height 20
click at [419, 534] on mat-icon "Decrement by one" at bounding box center [424, 530] width 20 height 20
type input "0"
